Goal: Check status: Check status

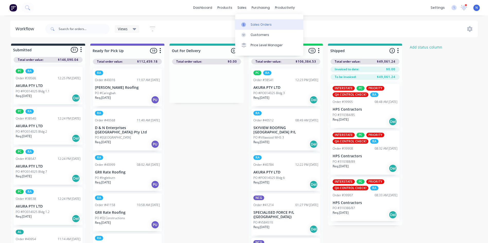
click at [269, 26] on div "Sales Orders" at bounding box center [260, 24] width 21 height 5
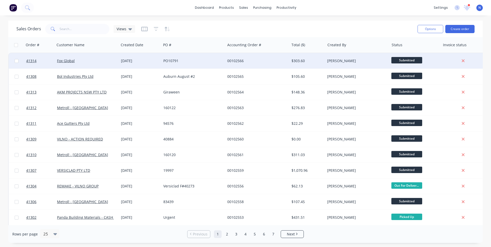
click at [219, 59] on div "PO10791" at bounding box center [191, 60] width 57 height 5
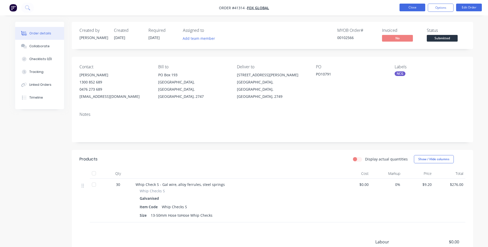
click at [409, 5] on button "Close" at bounding box center [412, 8] width 26 height 8
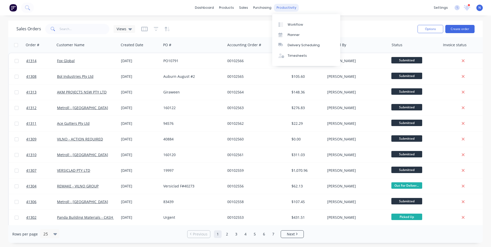
click at [288, 10] on div "productivity" at bounding box center [286, 8] width 25 height 8
click at [294, 24] on div "Workflow" at bounding box center [295, 24] width 15 height 5
